Goal: Answer question/provide support: Answer question/provide support

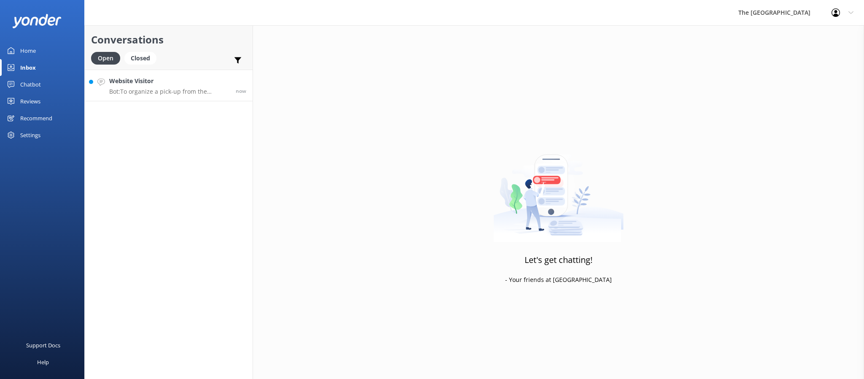
click at [166, 98] on link "Website Visitor Bot: To organize a pick-up from the airport, you can book direc…" at bounding box center [169, 86] width 168 height 32
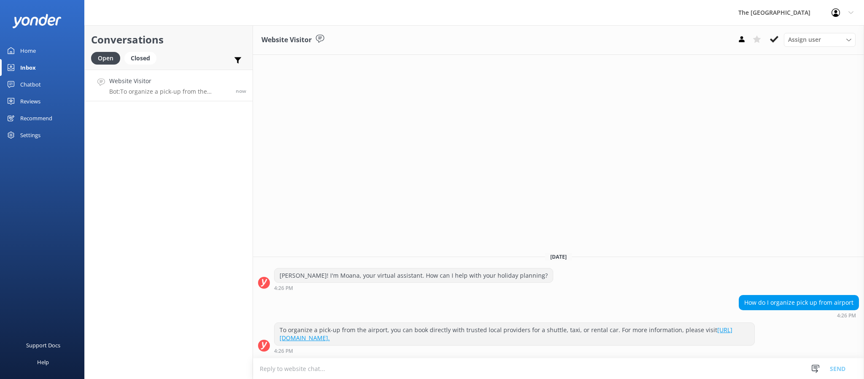
click at [582, 209] on div "Website Visitor Assign user Rarotongan Tata [PERSON_NAME] Laisa [PERSON_NAME] […" at bounding box center [558, 201] width 611 height 353
click at [580, 208] on div "Website Visitor Assign user Rarotongan Tata [PERSON_NAME] Laisa [PERSON_NAME] […" at bounding box center [558, 201] width 611 height 353
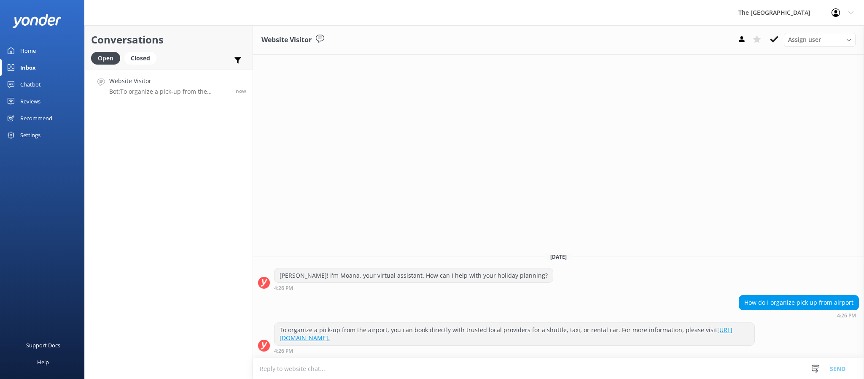
click at [95, 290] on div "Conversations Open Closed Important Assigned to me Unassigned Website Visitor B…" at bounding box center [168, 201] width 169 height 353
click at [190, 97] on link "Website Visitor Bot: To organize a pick-up from the airport, you can book direc…" at bounding box center [169, 86] width 168 height 32
